Goal: Task Accomplishment & Management: Check status

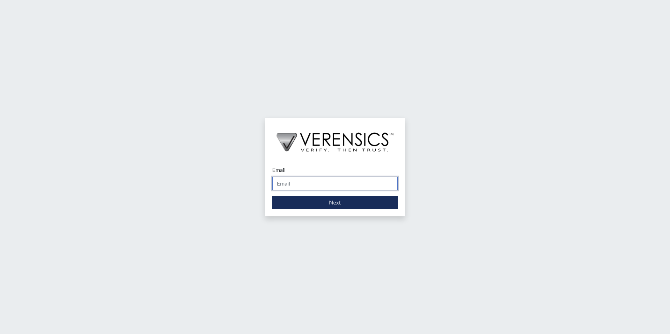
click at [340, 182] on input "Email" at bounding box center [334, 183] width 125 height 13
type input "[PERSON_NAME][EMAIL_ADDRESS][PERSON_NAME][DOMAIN_NAME]"
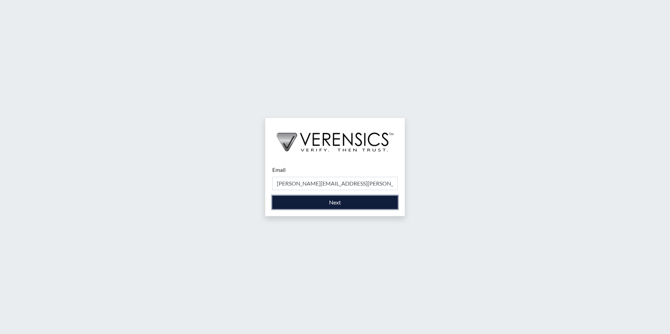
drag, startPoint x: 317, startPoint y: 205, endPoint x: 322, endPoint y: 204, distance: 5.7
click at [317, 205] on button "Next" at bounding box center [334, 202] width 125 height 13
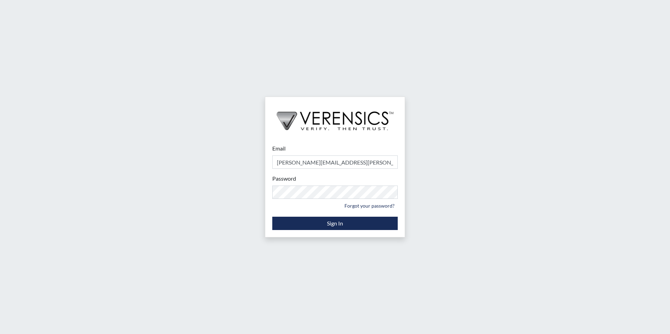
click at [468, 209] on div "Email [PERSON_NAME][EMAIL_ADDRESS][PERSON_NAME][DOMAIN_NAME] Please provide you…" at bounding box center [335, 167] width 670 height 334
click at [328, 224] on button "Sign In" at bounding box center [334, 223] width 125 height 13
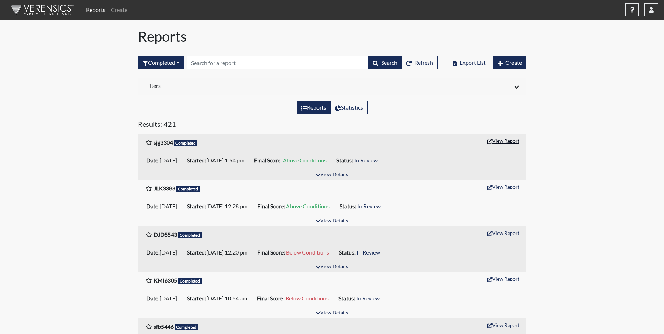
click at [512, 139] on button "View Report" at bounding box center [503, 141] width 39 height 11
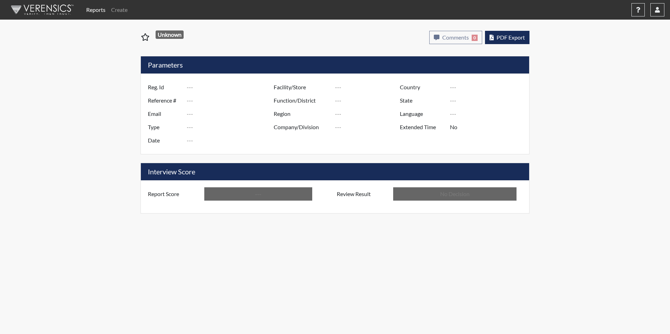
type input "sjg3304"
type input "50931"
type input "---"
type input "Corrections Pre-Employment"
type input "Aug 25, 2025"
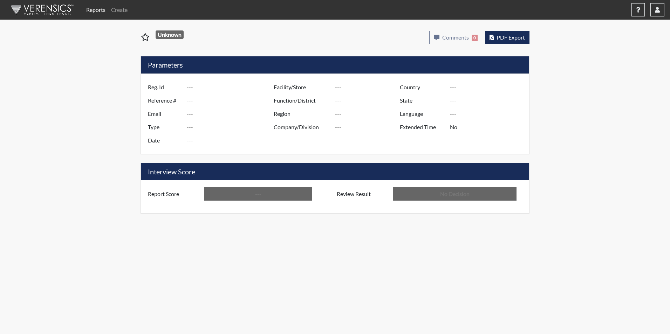
type input "Macon SP"
type input "[GEOGRAPHIC_DATA]"
type input "[US_STATE]"
type input "English"
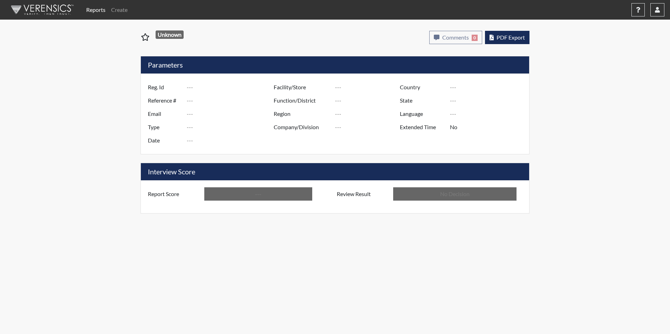
type input "Above Conditions"
type input "In Review"
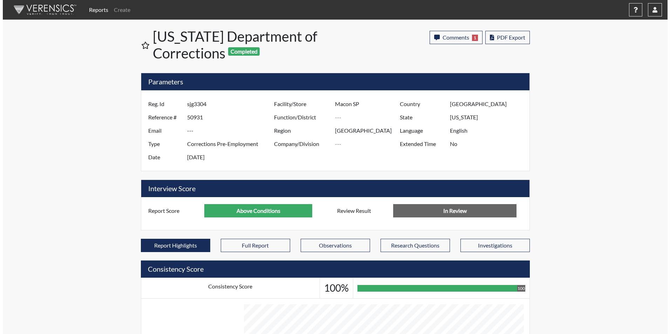
scroll to position [116, 291]
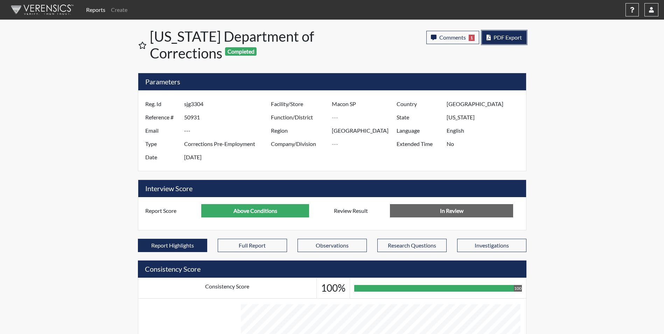
click at [510, 39] on span "PDF Export" at bounding box center [508, 37] width 28 height 7
click at [101, 12] on link "Reports" at bounding box center [95, 10] width 25 height 14
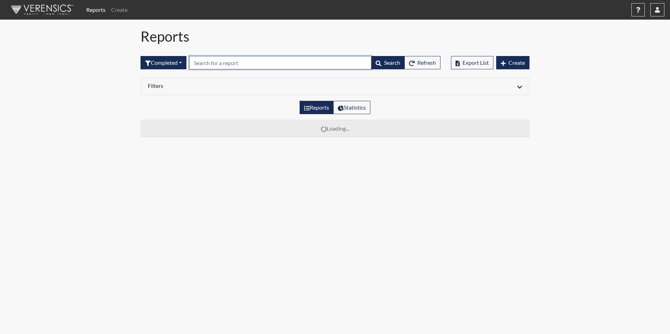
click at [240, 64] on input "text" at bounding box center [280, 62] width 182 height 13
drag, startPoint x: 237, startPoint y: 64, endPoint x: 144, endPoint y: 71, distance: 93.4
click at [144, 71] on div "Completed All Created Sent by email In Progress Declined Completed kcp5917 Sear…" at bounding box center [290, 63] width 300 height 30
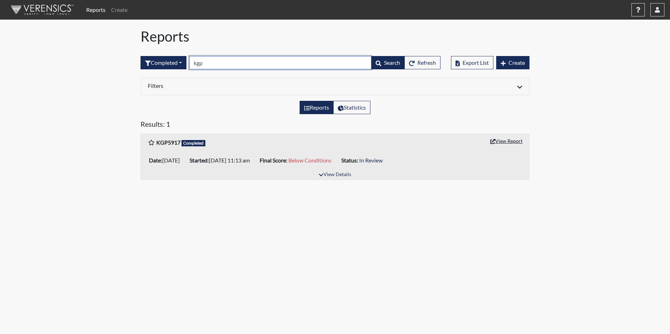
type input "kgp"
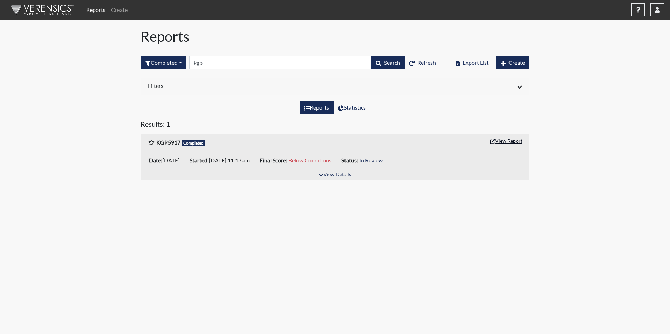
click at [502, 141] on button "View Report" at bounding box center [506, 141] width 39 height 11
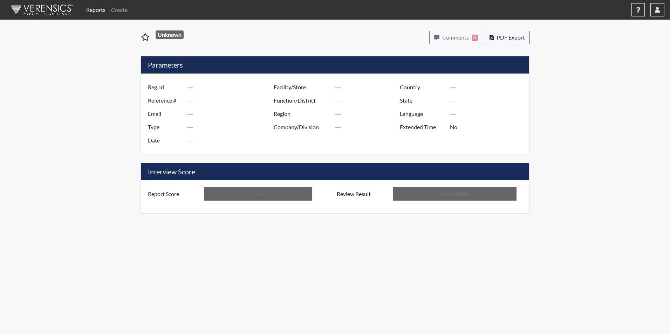
type input "KGP5917"
type input "50795"
type input "---"
type input "Corrections Pre-Employment"
type input "Aug 15, 2025"
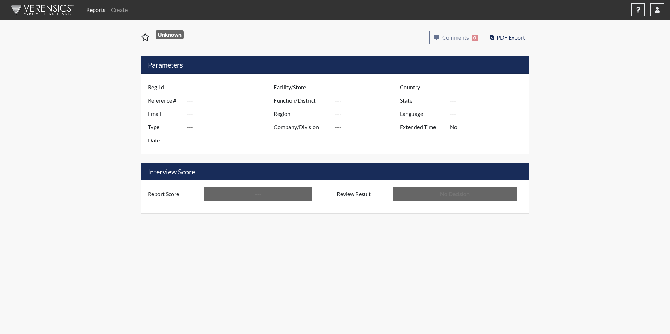
type input "Macon SP"
type input "[GEOGRAPHIC_DATA]"
type input "[US_STATE]"
type input "English"
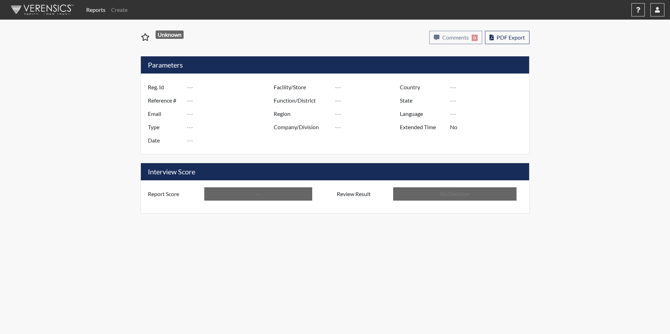
type input "Below Conditions"
type input "In Review"
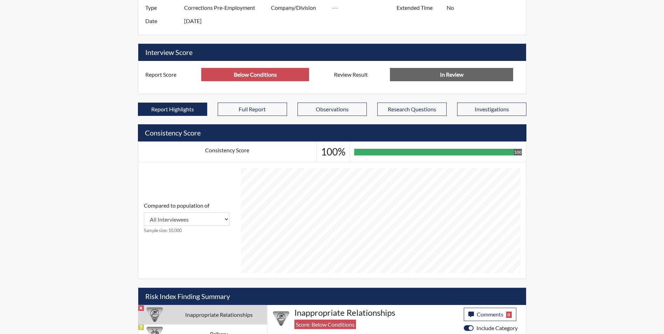
scroll to position [194, 0]
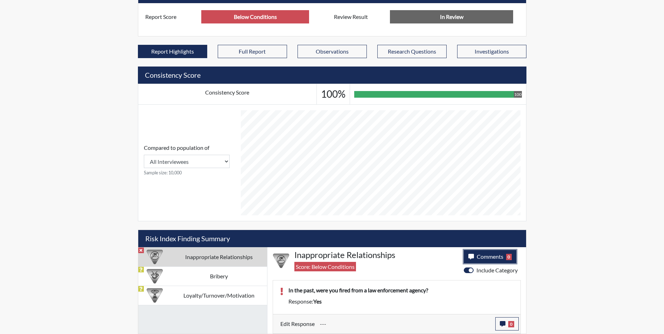
click at [488, 261] on button "Comments 0" at bounding box center [490, 256] width 53 height 13
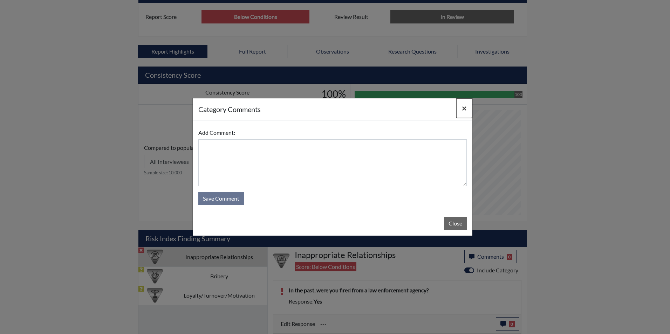
click at [463, 108] on span "×" at bounding box center [464, 108] width 5 height 10
